Goal: Task Accomplishment & Management: Use online tool/utility

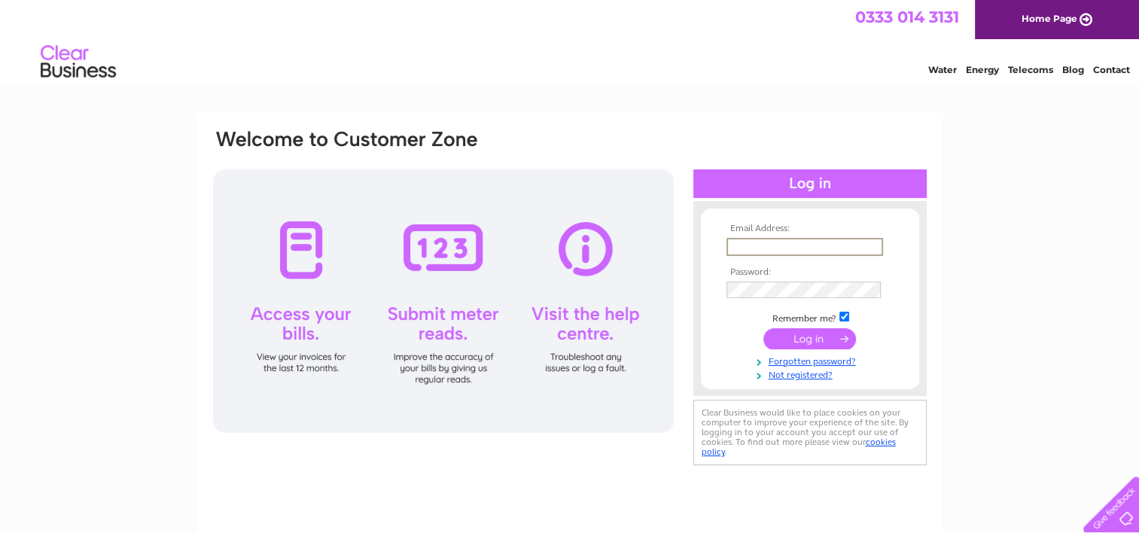
click at [783, 245] on input "text" at bounding box center [804, 247] width 157 height 18
type input "mrmotomotorcyclesltd@gmail.com"
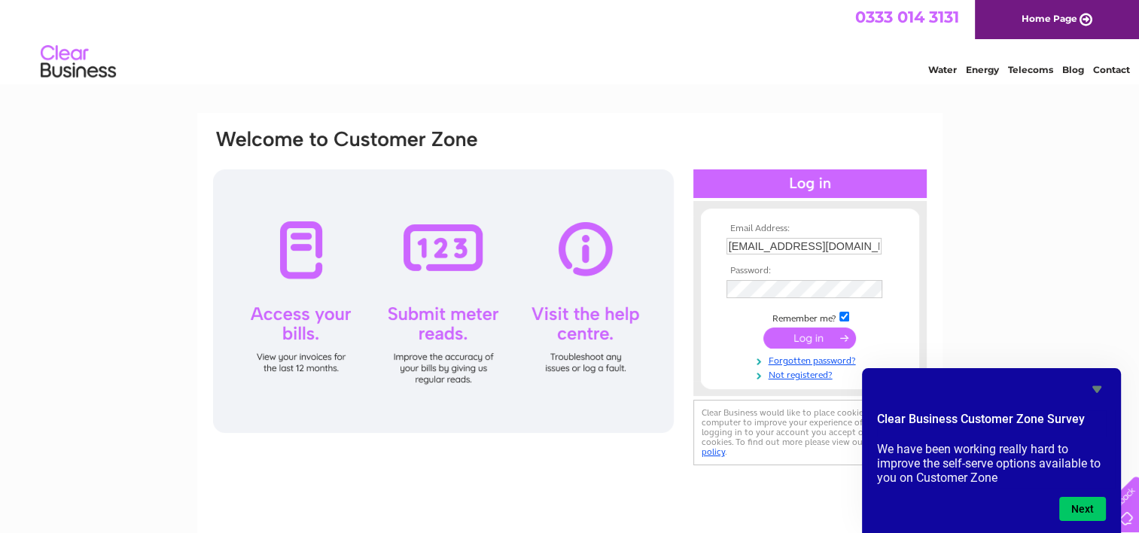
click at [798, 334] on input "submit" at bounding box center [809, 337] width 93 height 21
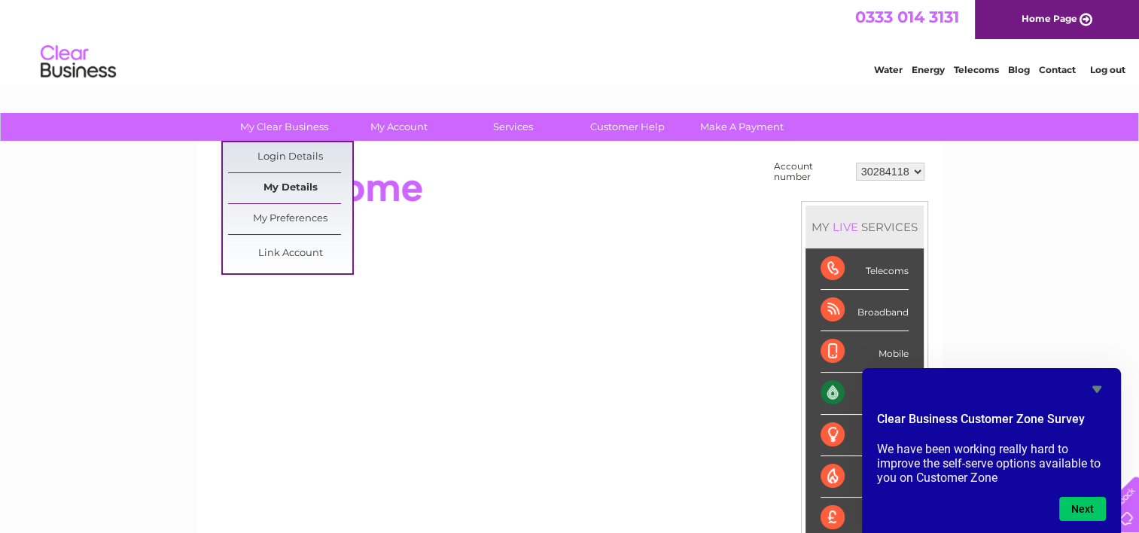
click at [292, 187] on link "My Details" at bounding box center [290, 188] width 124 height 30
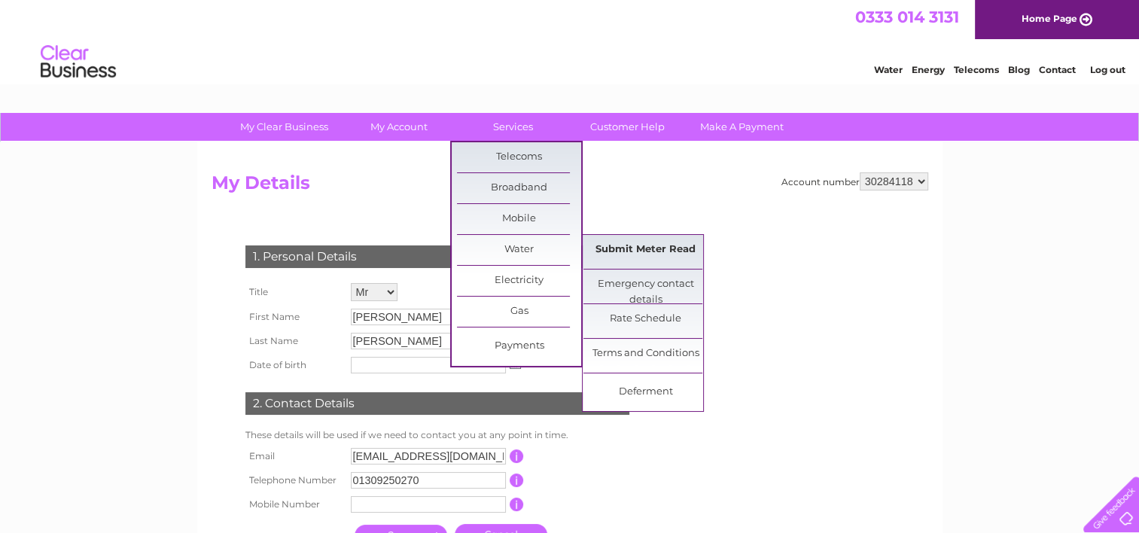
click at [629, 245] on link "Submit Meter Read" at bounding box center [645, 250] width 124 height 30
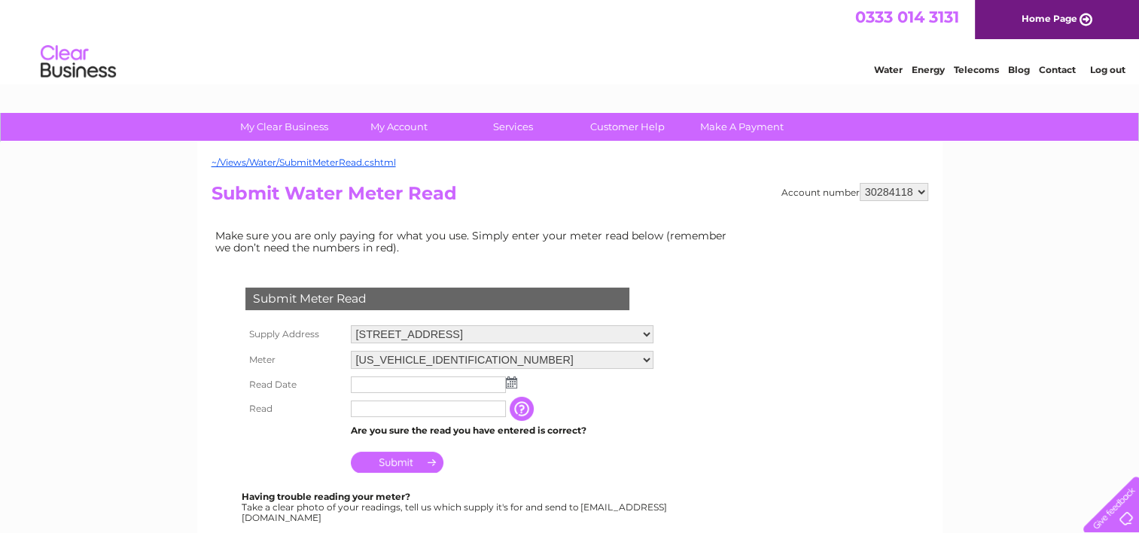
click at [509, 383] on img at bounding box center [511, 382] width 11 height 12
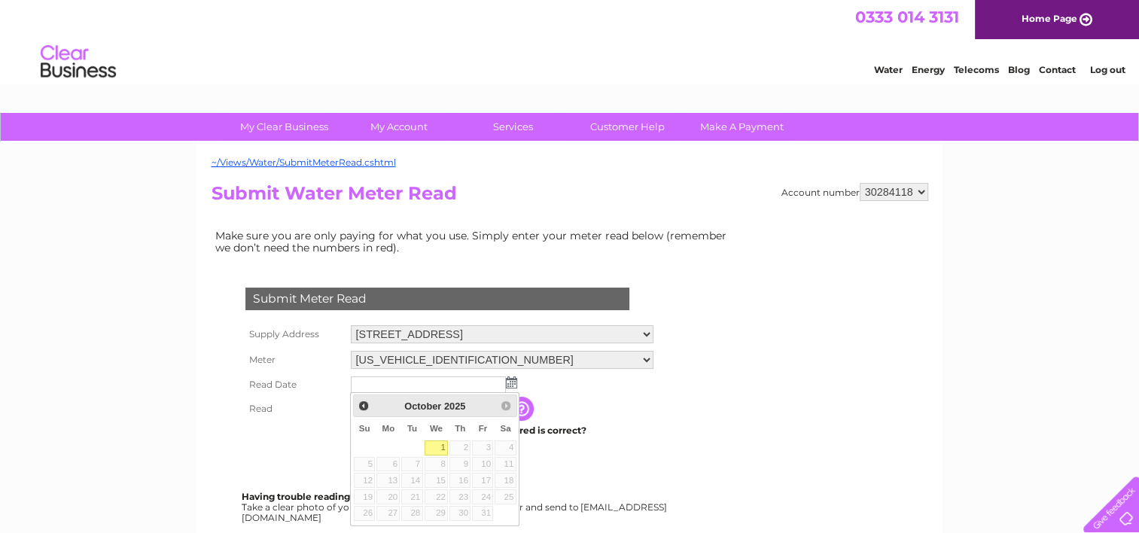
click at [440, 446] on link "1" at bounding box center [436, 447] width 24 height 15
type input "2025/10/01"
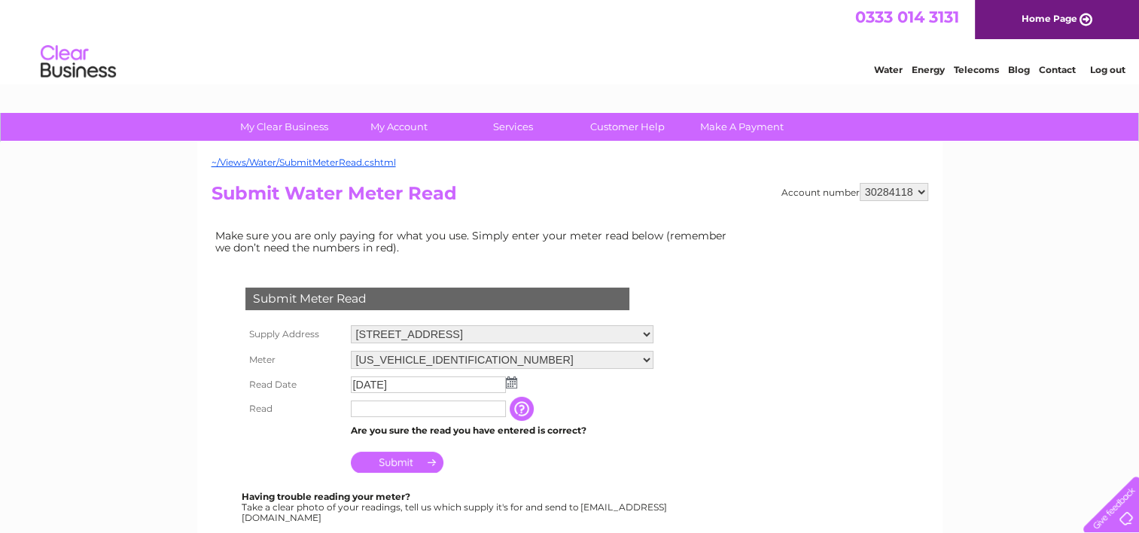
click at [523, 411] on input "button" at bounding box center [523, 409] width 27 height 24
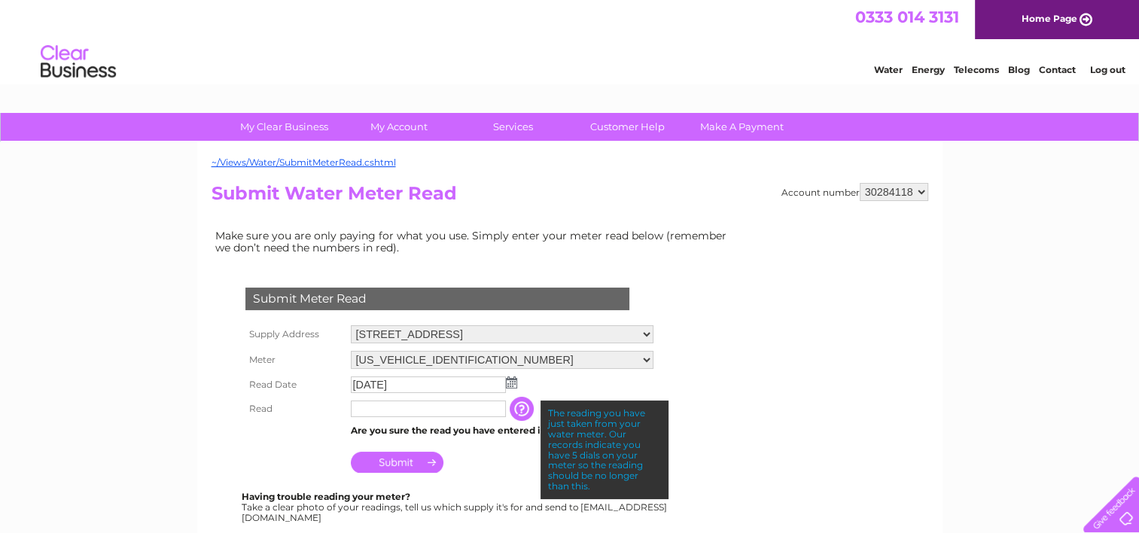
click at [475, 406] on input "text" at bounding box center [428, 408] width 155 height 17
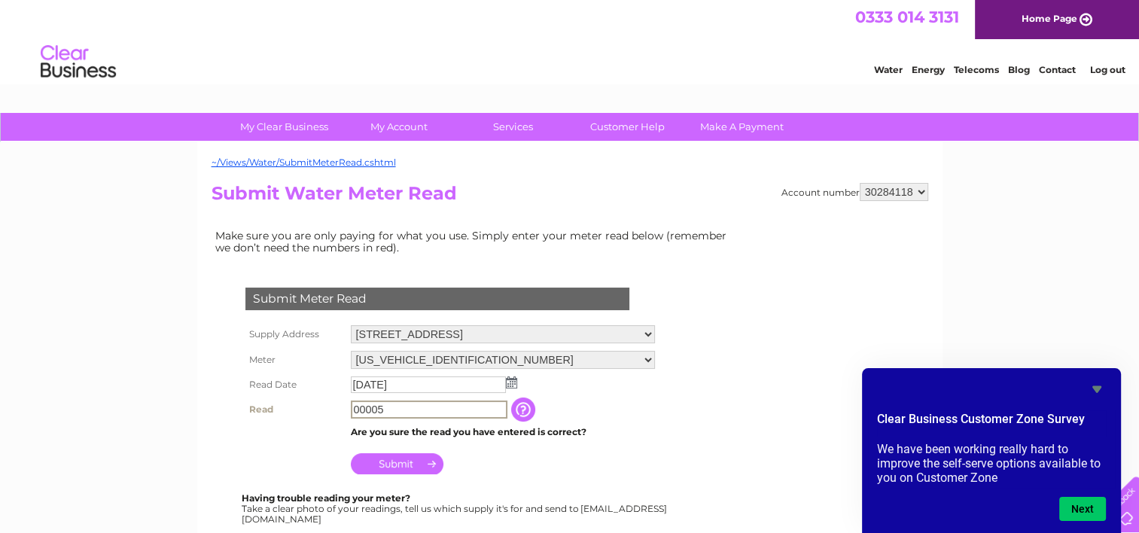
type input "00005"
click at [1094, 386] on icon "Hide survey" at bounding box center [1096, 389] width 9 height 7
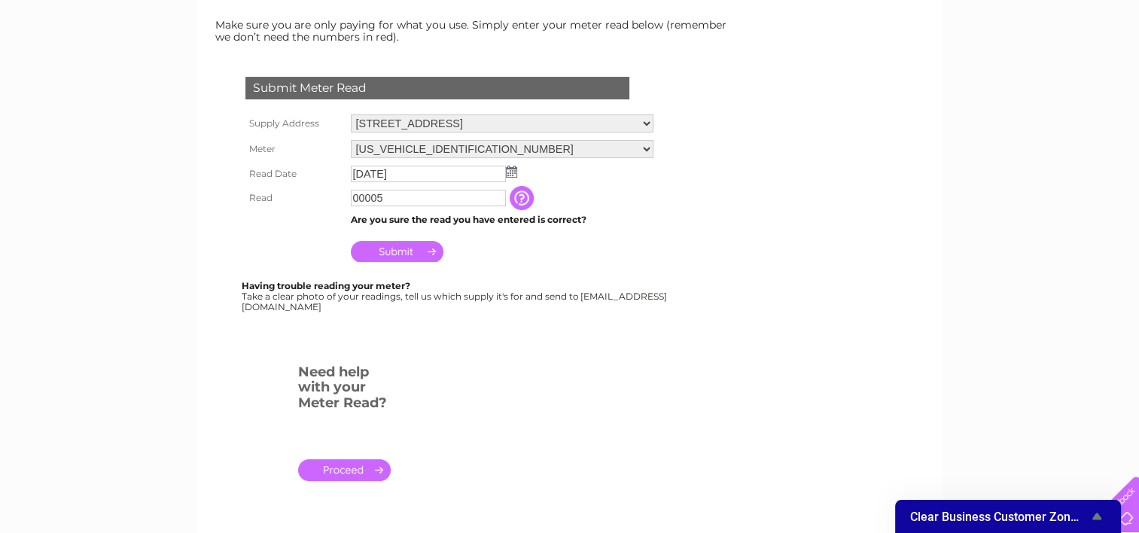
scroll to position [215, 0]
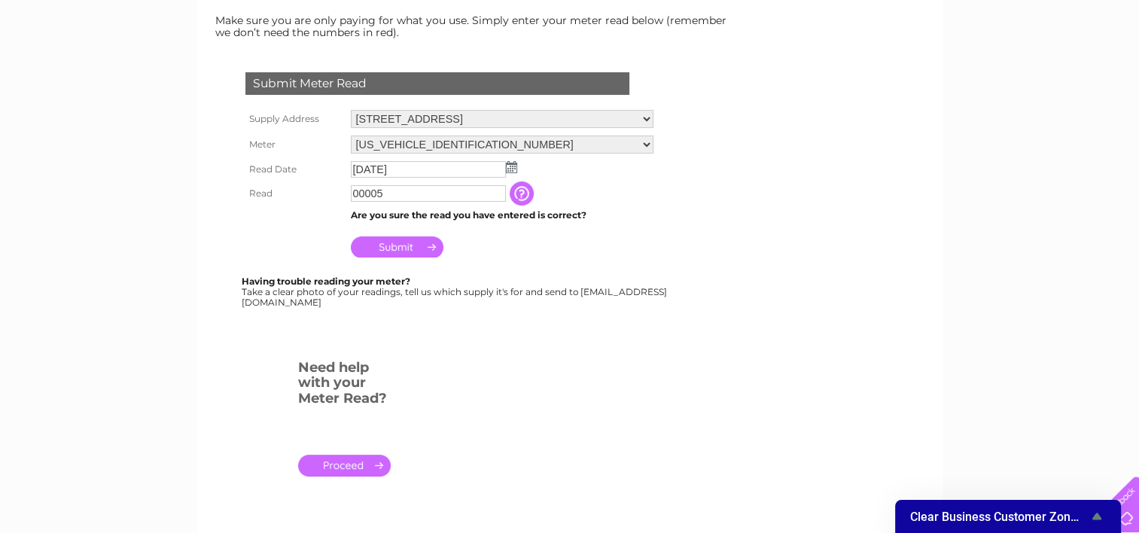
click at [396, 249] on input "Submit" at bounding box center [397, 246] width 93 height 21
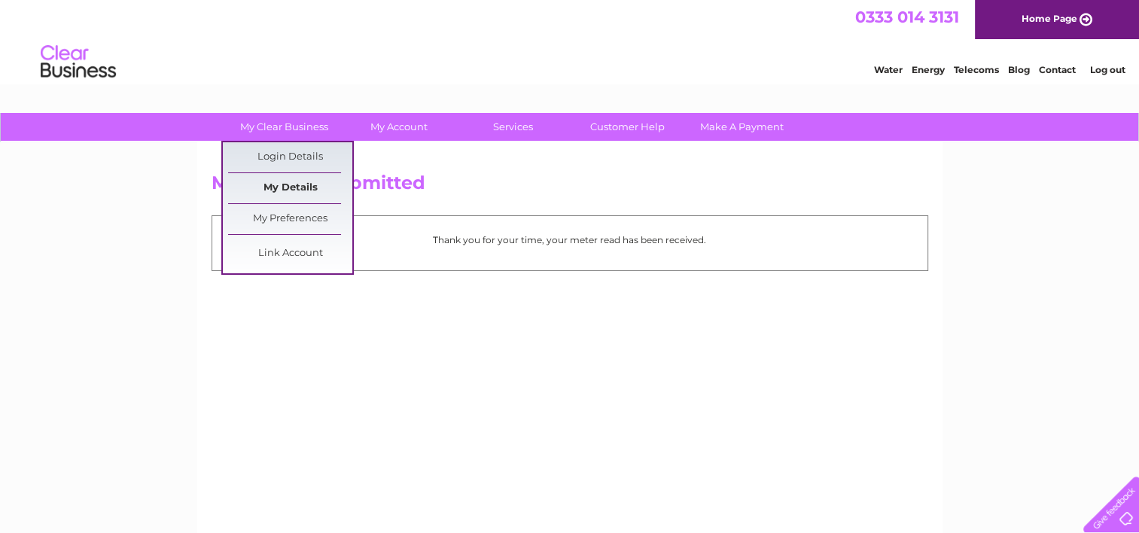
click at [299, 185] on link "My Details" at bounding box center [290, 188] width 124 height 30
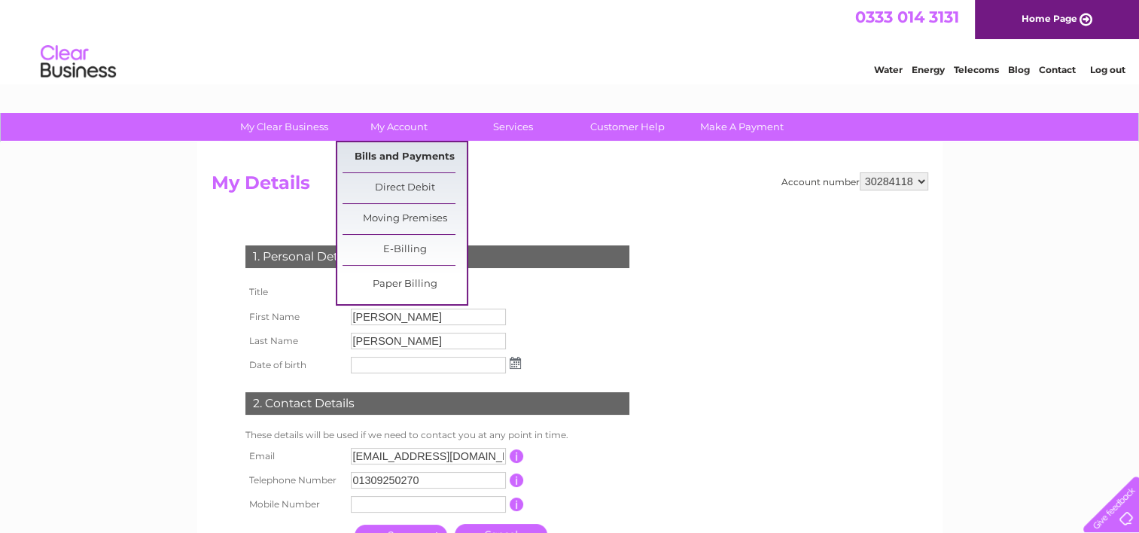
click at [396, 157] on link "Bills and Payments" at bounding box center [404, 157] width 124 height 30
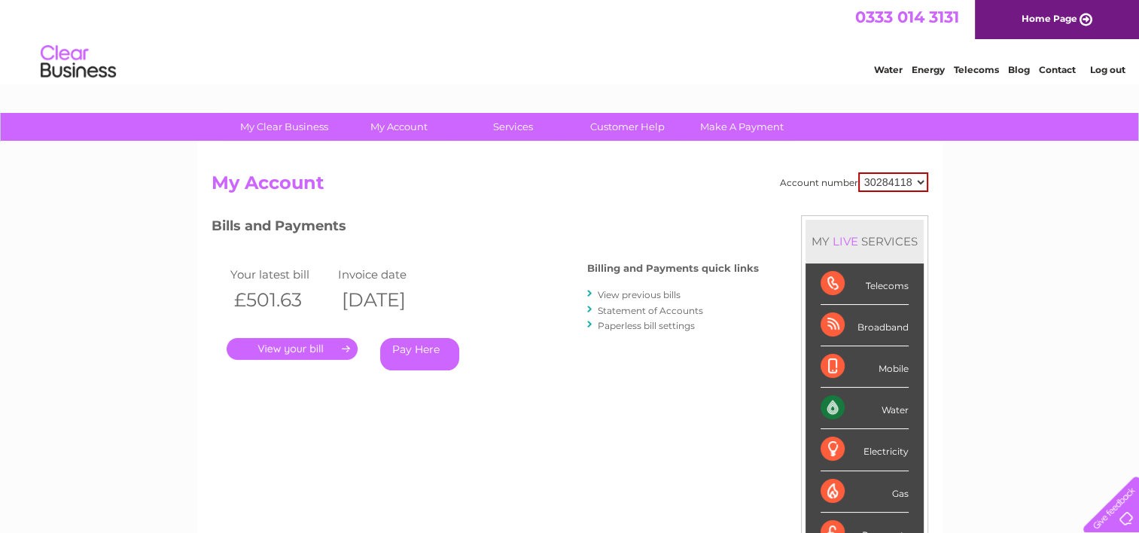
click at [318, 352] on link "." at bounding box center [292, 349] width 131 height 22
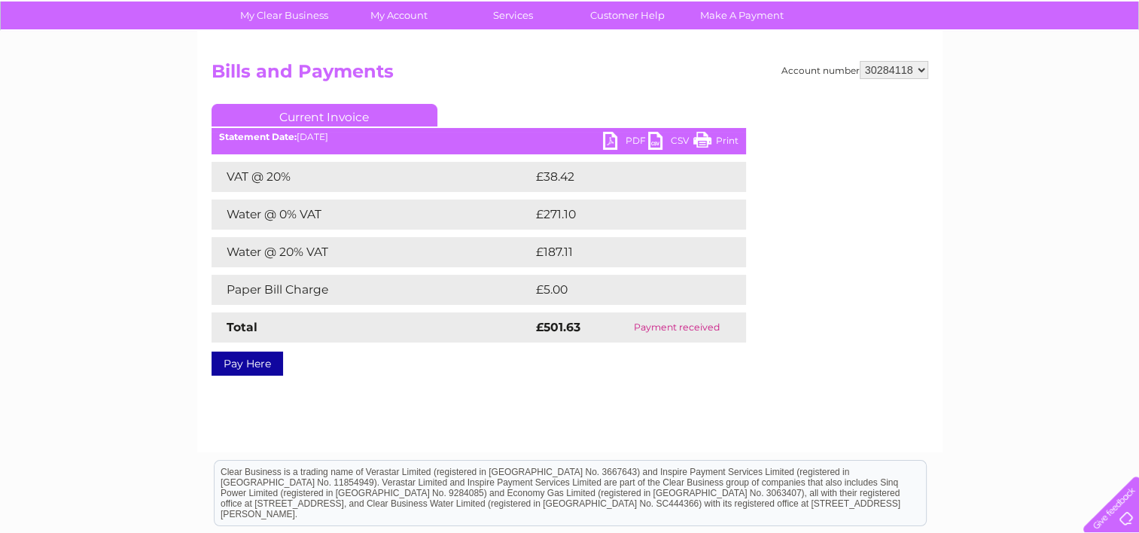
scroll to position [111, 0]
click at [621, 134] on link "PDF" at bounding box center [625, 143] width 45 height 22
click at [613, 138] on link "PDF" at bounding box center [625, 143] width 45 height 22
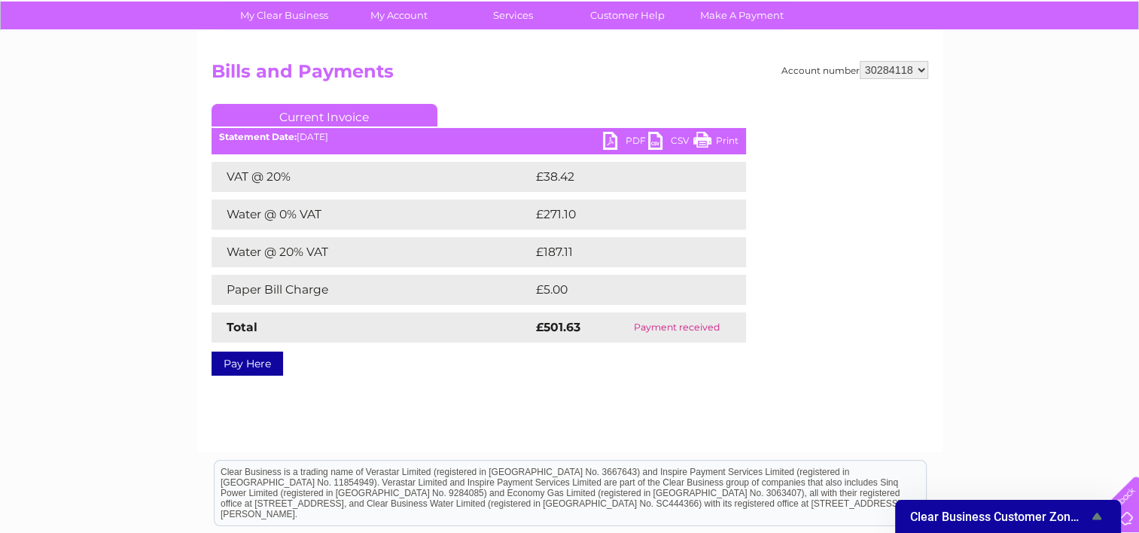
drag, startPoint x: 154, startPoint y: 323, endPoint x: 151, endPoint y: 312, distance: 11.0
click at [154, 323] on div "My Clear Business Login Details My Details My Preferences Link Account My Accou…" at bounding box center [569, 356] width 1139 height 708
click at [145, 289] on div "My Clear Business Login Details My Details My Preferences Link Account My Accou…" at bounding box center [569, 356] width 1139 height 708
